Goal: Browse casually: Explore the website without a specific task or goal

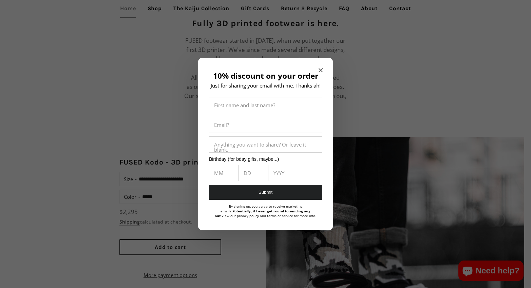
scroll to position [450, 0]
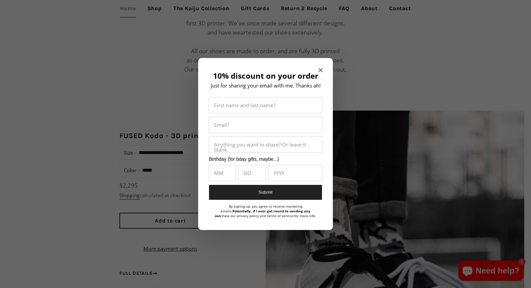
click at [317, 69] on div "10% discount on your order Just for sharing your email with me. Thanks ah! Firs…" at bounding box center [265, 144] width 135 height 172
click at [319, 71] on icon "Close modal" at bounding box center [320, 70] width 4 height 4
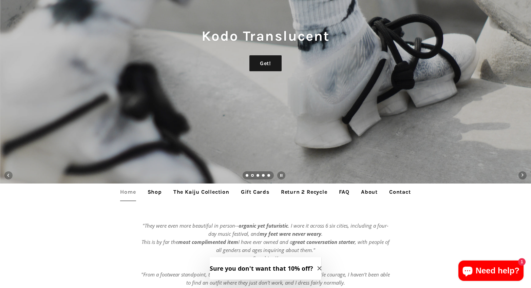
scroll to position [88, 0]
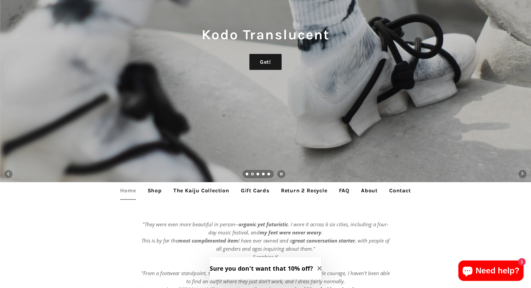
click at [152, 192] on link "Shop" at bounding box center [154, 190] width 24 height 17
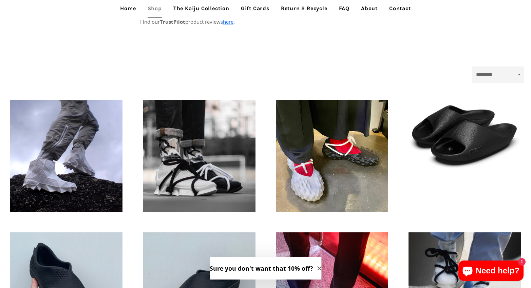
scroll to position [128, 0]
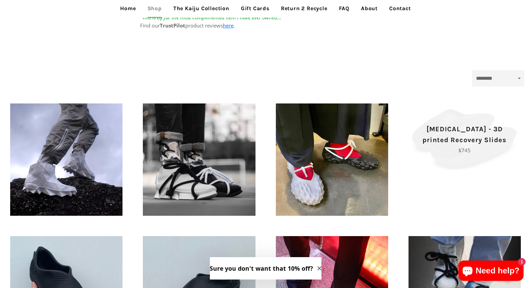
click at [478, 124] on p "Tora - 3D printed Recovery Slides" at bounding box center [464, 135] width 89 height 22
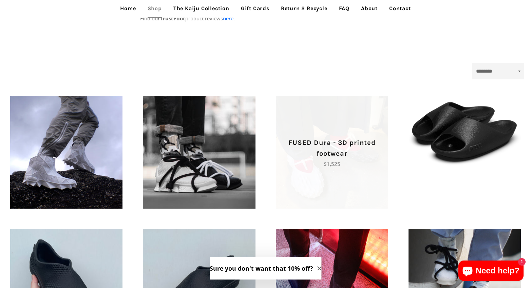
scroll to position [137, 0]
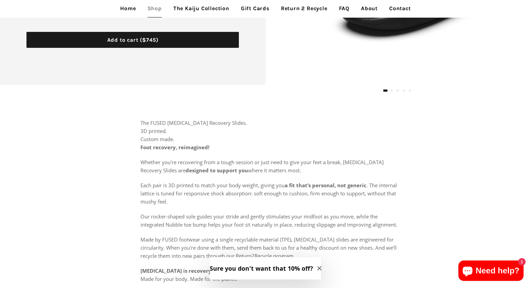
scroll to position [282, 0]
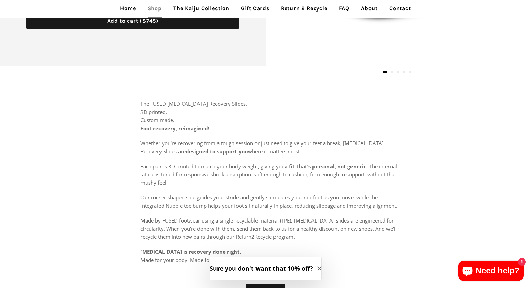
click at [429, 173] on div "The FUSED Tora Recovery Slides. 3D printed. Custom made. Foot recovery, reimagi…" at bounding box center [270, 185] width 521 height 171
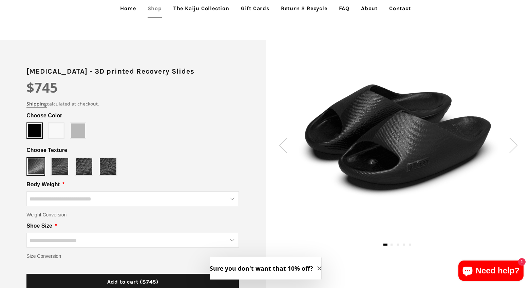
scroll to position [55, 0]
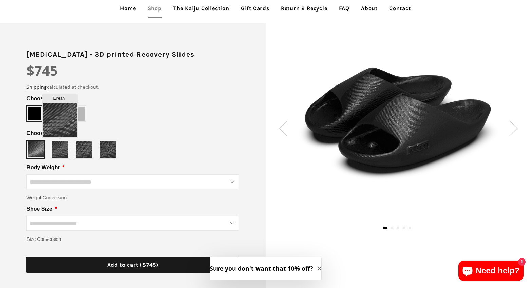
click at [59, 151] on img at bounding box center [60, 149] width 17 height 17
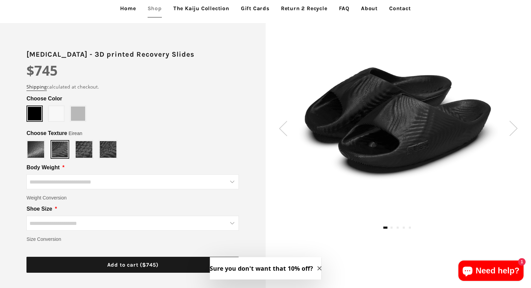
click at [70, 150] on div "Slate" at bounding box center [132, 149] width 212 height 19
click at [88, 150] on img at bounding box center [84, 149] width 17 height 17
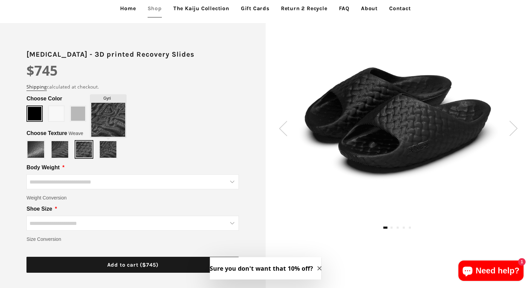
type input "****"
click at [107, 148] on img at bounding box center [108, 149] width 17 height 17
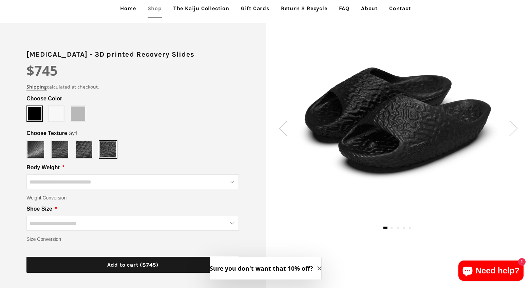
click at [72, 113] on span at bounding box center [78, 113] width 14 height 14
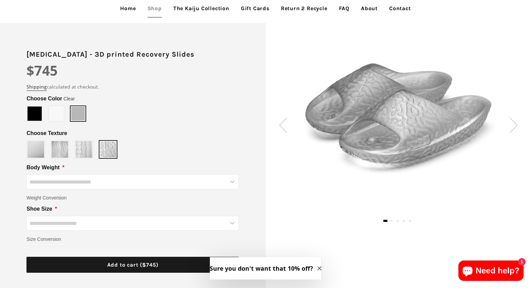
type input "*****"
click at [60, 115] on span at bounding box center [56, 113] width 14 height 14
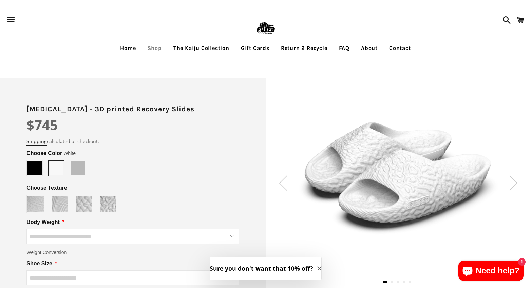
click at [214, 55] on link "The Kaiju Collection" at bounding box center [201, 48] width 66 height 17
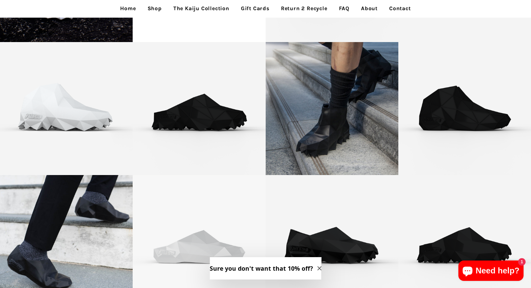
scroll to position [180, 0]
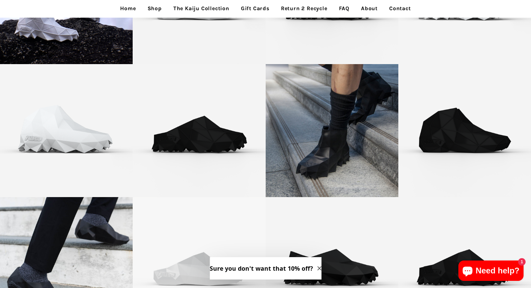
click at [304, 13] on link "Return 2 Recycle" at bounding box center [304, 8] width 57 height 17
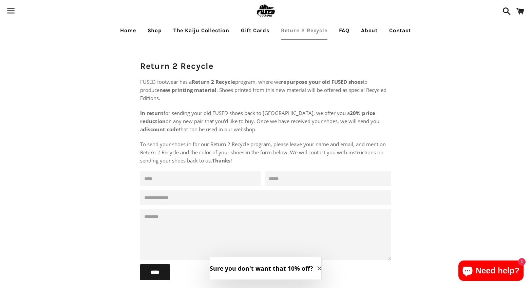
click at [347, 29] on link "FAQ" at bounding box center [344, 30] width 21 height 17
